Goal: Task Accomplishment & Management: Use online tool/utility

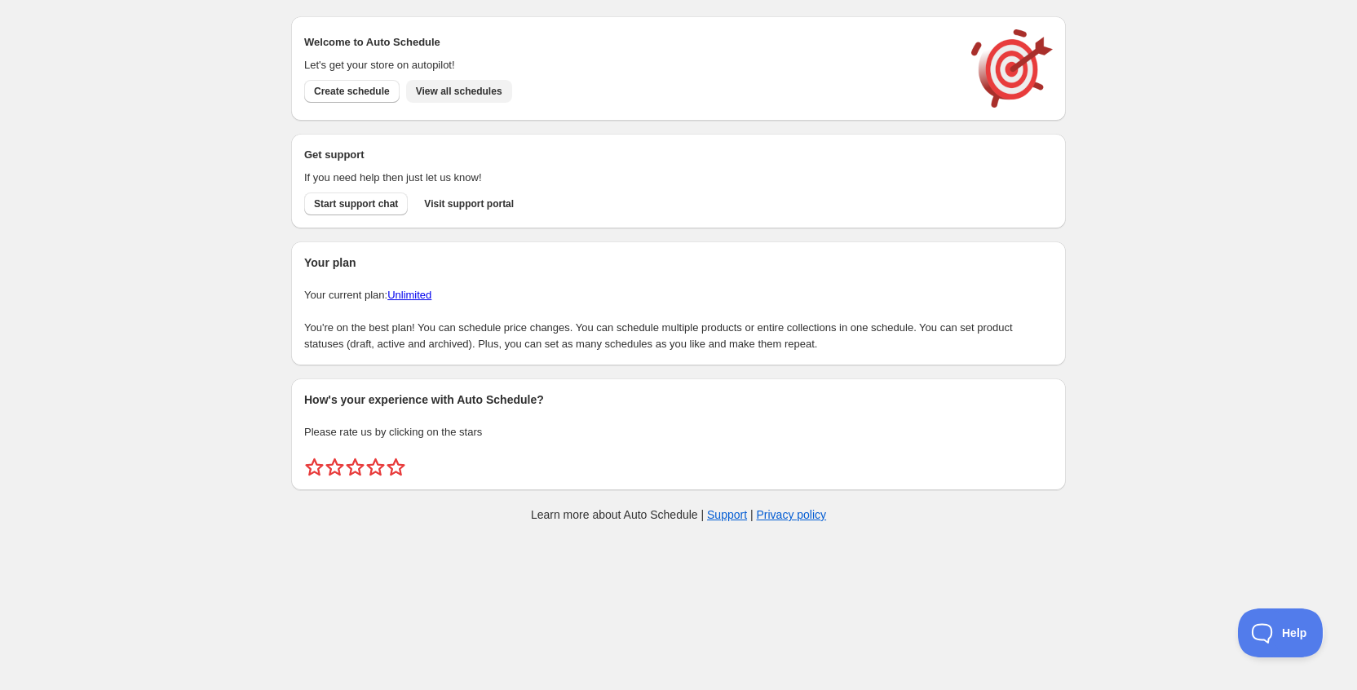
click at [441, 96] on span "View all schedules" at bounding box center [459, 91] width 86 height 13
click at [461, 80] on button "View all schedules" at bounding box center [459, 91] width 106 height 23
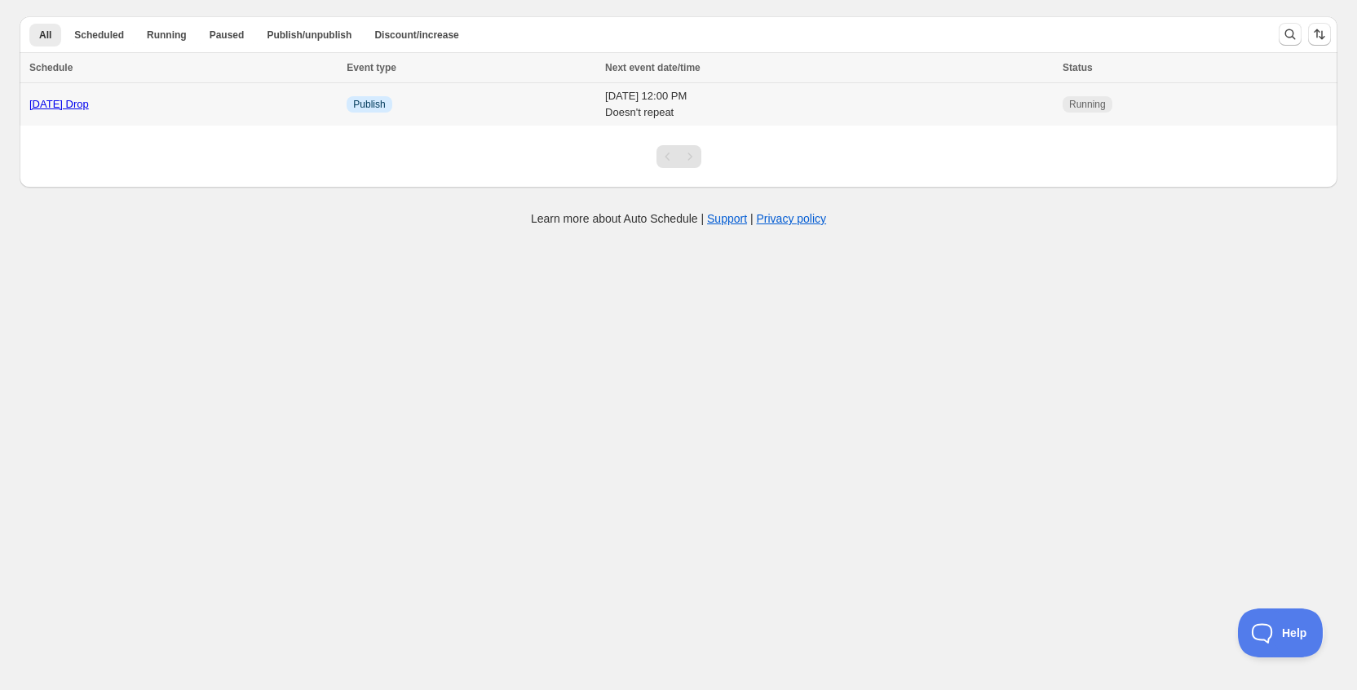
click at [89, 107] on link "[DATE] Drop" at bounding box center [59, 104] width 60 height 12
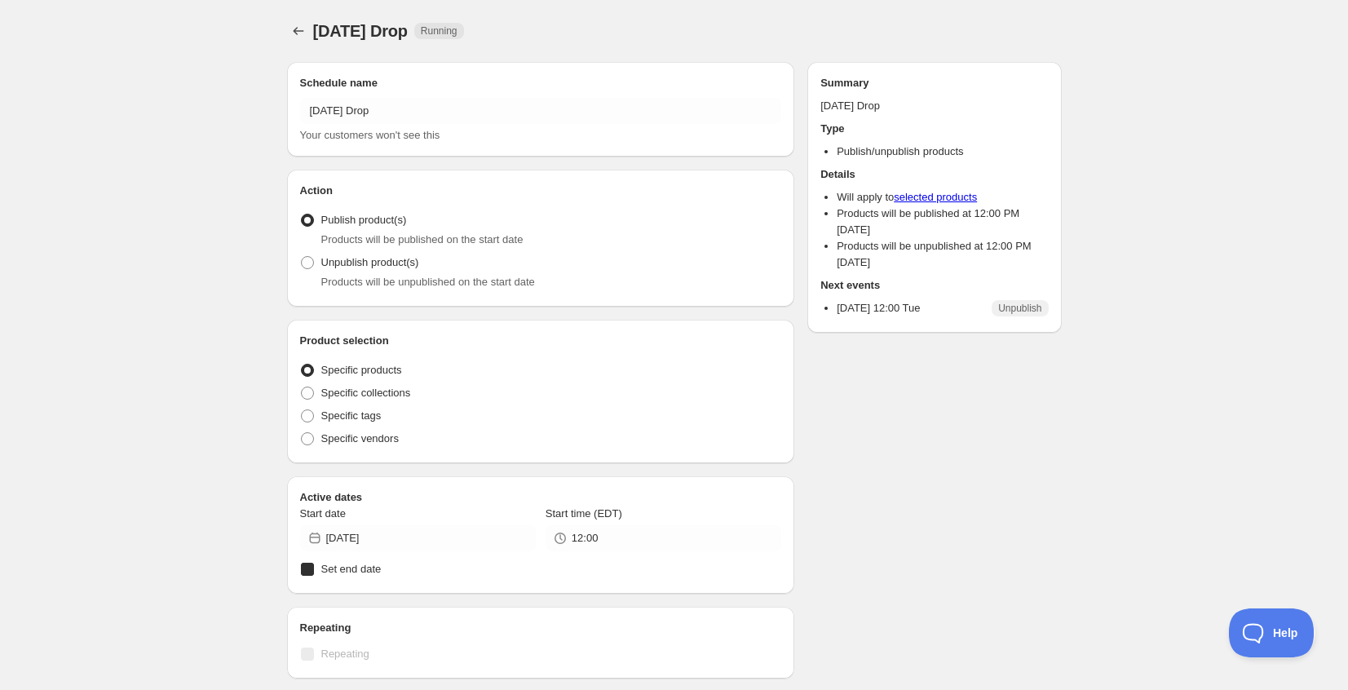
radio input "true"
checkbox input "true"
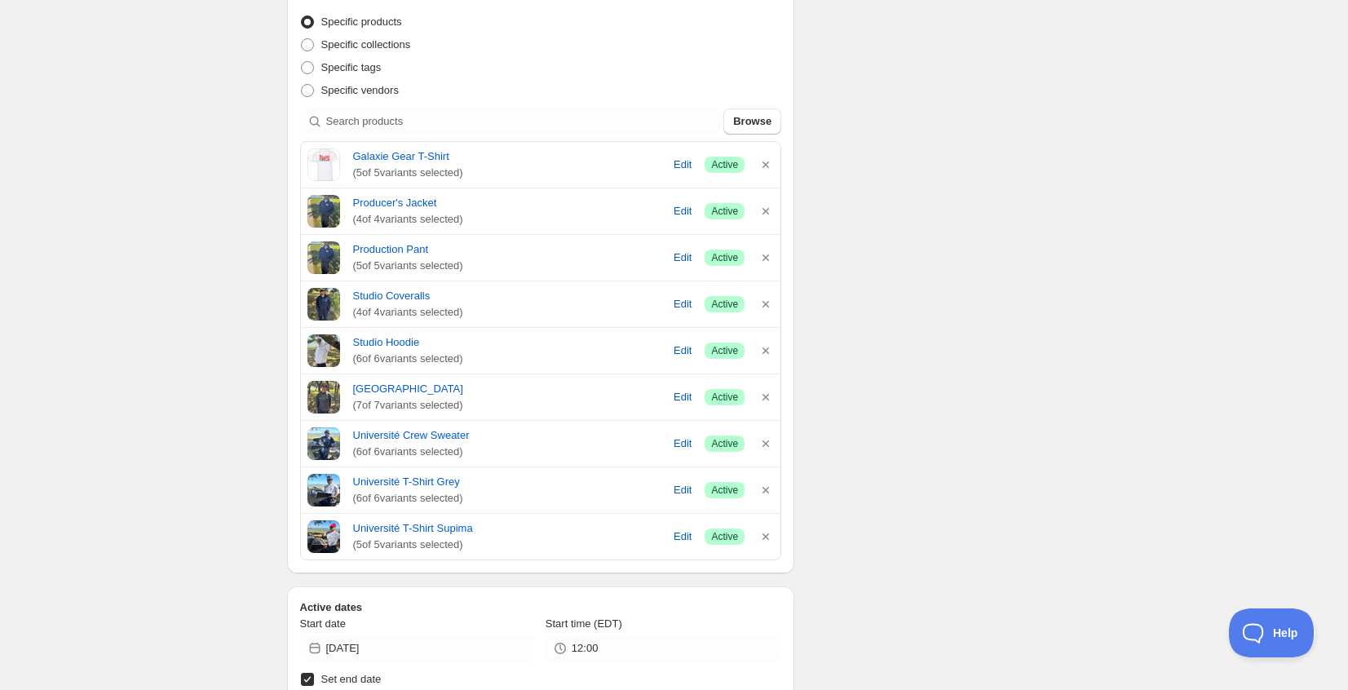
scroll to position [351, 0]
